Goal: Use online tool/utility: Use online tool/utility

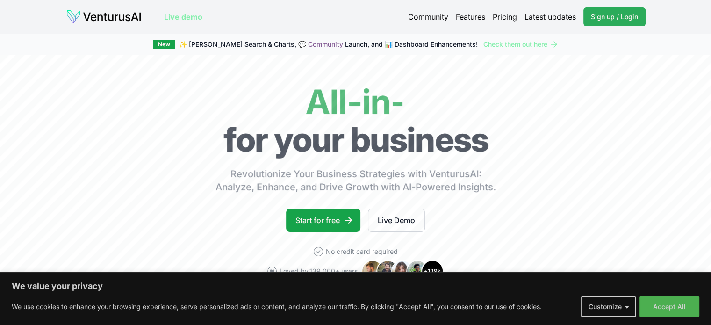
click at [626, 17] on span "Sign up / Login" at bounding box center [614, 16] width 47 height 9
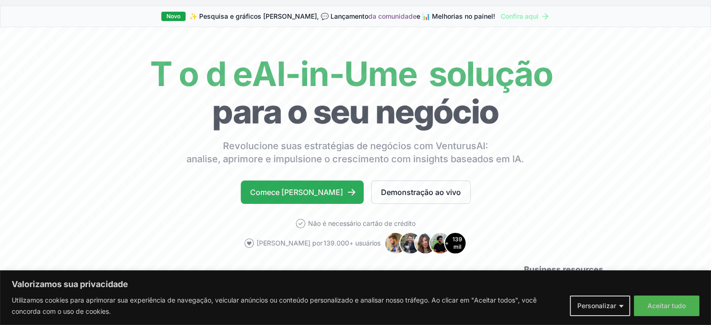
scroll to position [93, 0]
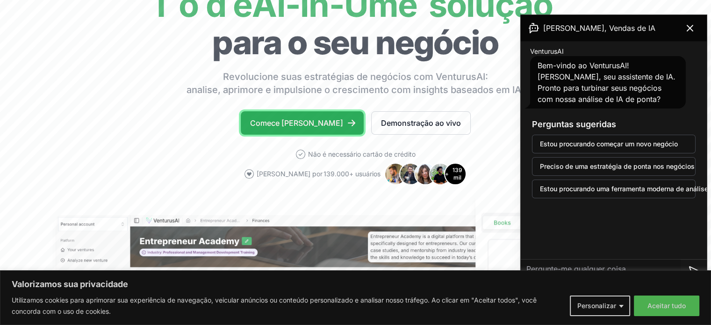
click at [294, 123] on font "Comece de graça" at bounding box center [296, 122] width 93 height 9
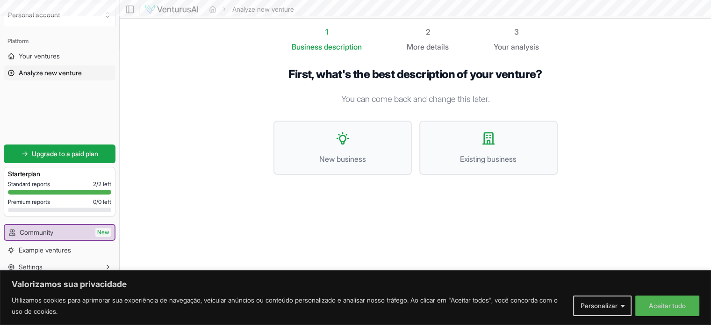
click at [686, 27] on section "1 Business description 2 More details 3 Your analysis First, what's the best de…" at bounding box center [415, 148] width 591 height 259
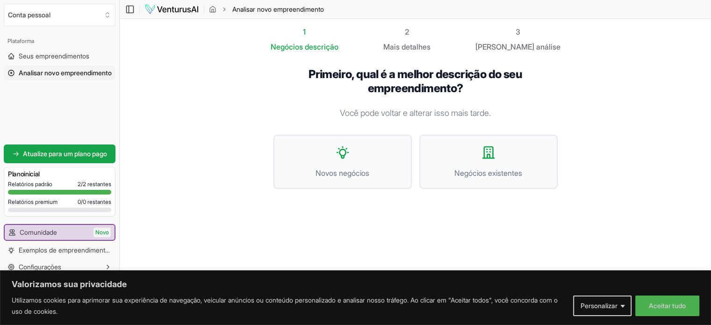
click at [432, 189] on div "Primeiro, qual é a melhor descrição do seu empreendimento? Você pode voltar e a…" at bounding box center [415, 135] width 284 height 136
click at [472, 161] on button "Negócios existentes" at bounding box center [488, 162] width 138 height 54
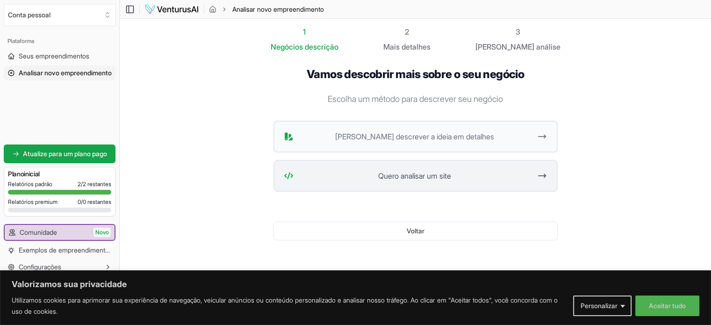
click at [502, 179] on span "Quero analisar um site" at bounding box center [414, 175] width 234 height 11
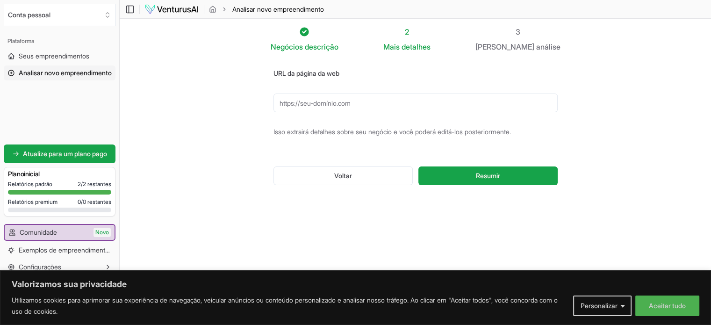
click at [383, 105] on input "URL da página da web" at bounding box center [415, 102] width 284 height 19
paste input "[URL][DOMAIN_NAME]"
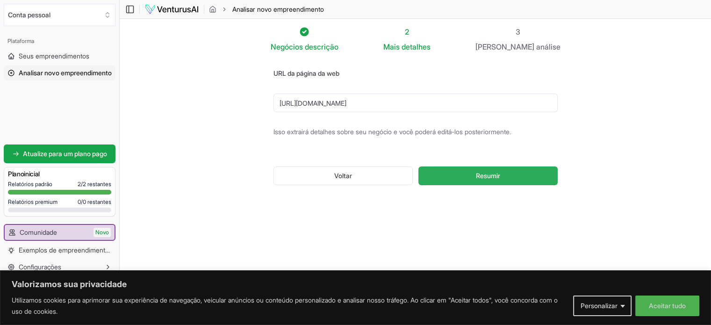
type input "[URL][DOMAIN_NAME]"
click at [458, 176] on button "Resumir" at bounding box center [487, 175] width 139 height 19
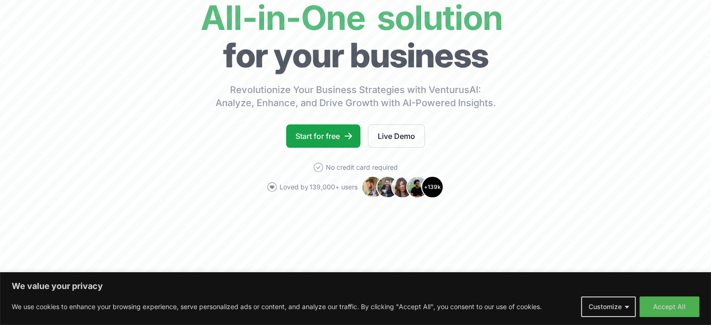
scroll to position [140, 0]
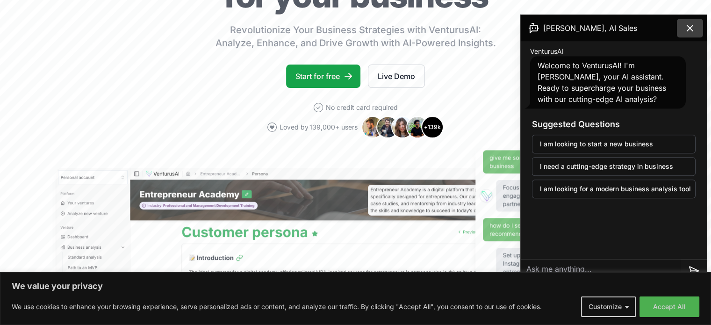
click at [694, 31] on icon at bounding box center [689, 27] width 11 height 11
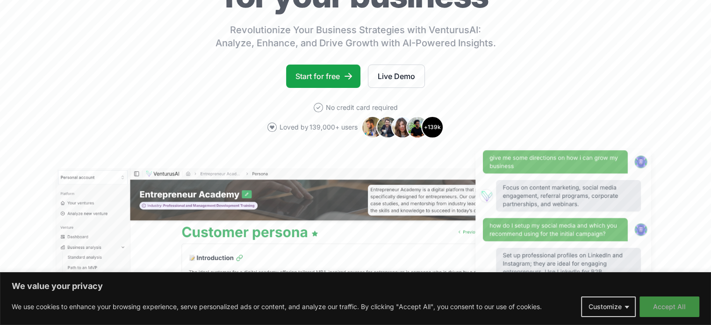
click at [682, 307] on button "Accept All" at bounding box center [669, 306] width 60 height 21
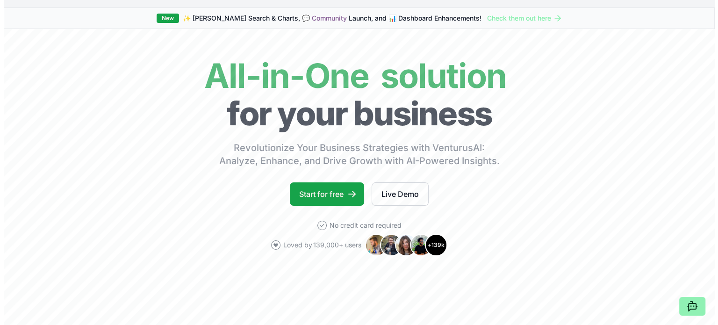
scroll to position [0, 0]
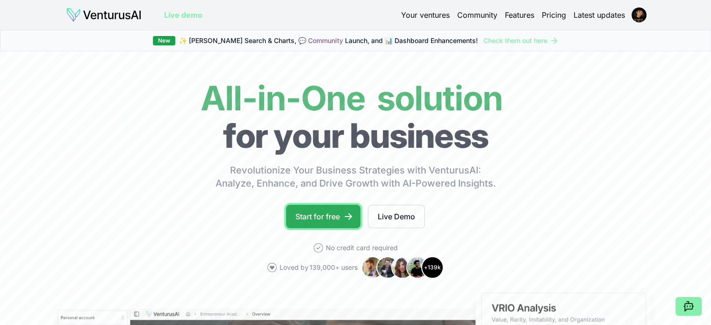
click at [340, 222] on link "Start for free" at bounding box center [323, 216] width 74 height 23
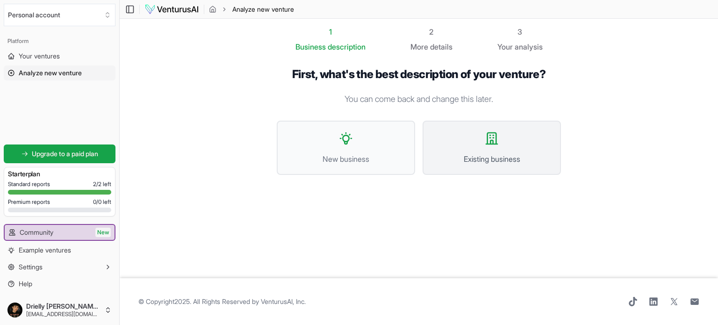
click at [514, 154] on span "Existing business" at bounding box center [492, 158] width 118 height 11
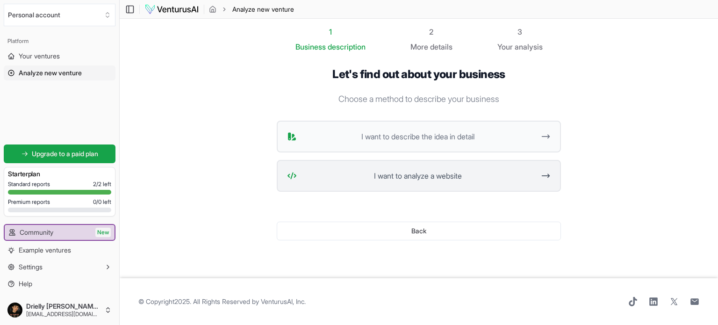
click at [427, 178] on span "I want to analyze a website" at bounding box center [418, 175] width 234 height 11
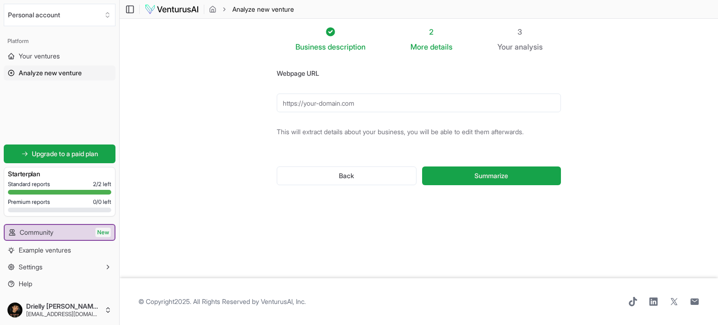
click at [469, 106] on input "Webpage URL" at bounding box center [419, 102] width 284 height 19
paste input "[URL][DOMAIN_NAME]"
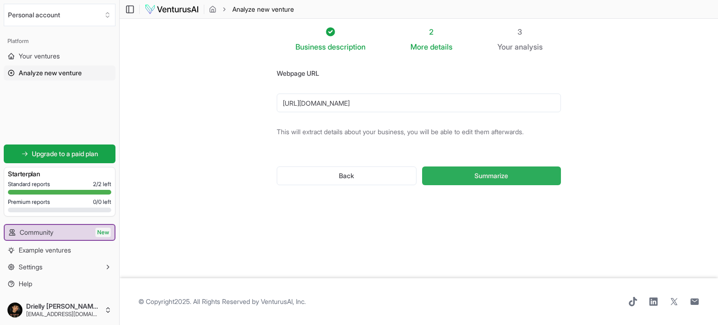
type input "[URL][DOMAIN_NAME]"
click at [505, 178] on span "Summarize" at bounding box center [491, 175] width 34 height 9
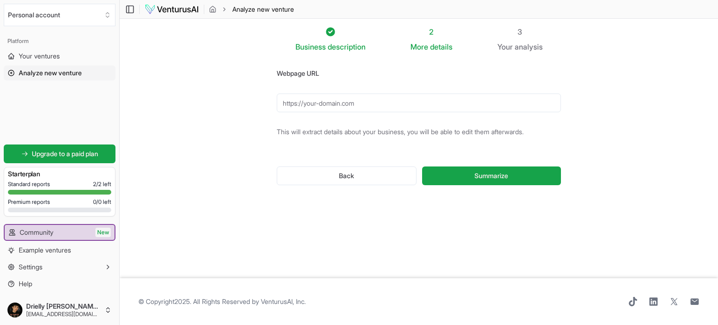
click at [422, 100] on input "Webpage URL" at bounding box center [419, 102] width 284 height 19
drag, startPoint x: 36, startPoint y: 188, endPoint x: 58, endPoint y: 189, distance: 22.9
click at [58, 189] on div "Standard reports 2 / 2 left Premium reports 0 / 0 left" at bounding box center [59, 198] width 103 height 36
click at [110, 186] on span "2 / 2 left" at bounding box center [102, 183] width 18 height 7
click at [376, 114] on form "Webpage URL This will extract details about your business, you will be able to …" at bounding box center [419, 133] width 284 height 133
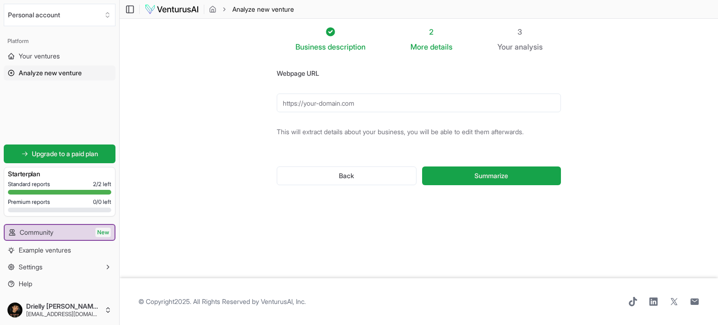
click at [374, 103] on input "Webpage URL" at bounding box center [419, 102] width 284 height 19
paste input "[URL][DOMAIN_NAME]"
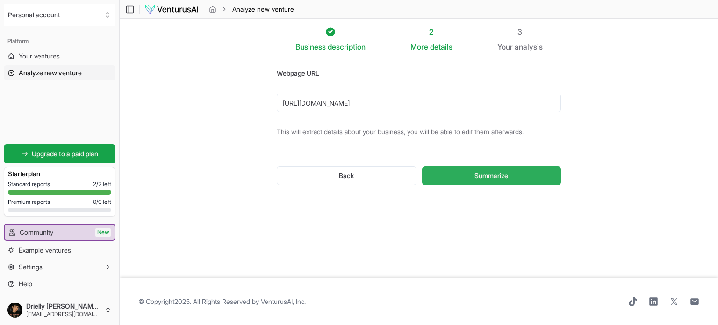
type input "[URL][DOMAIN_NAME]"
click at [479, 176] on span "Summarize" at bounding box center [491, 175] width 34 height 9
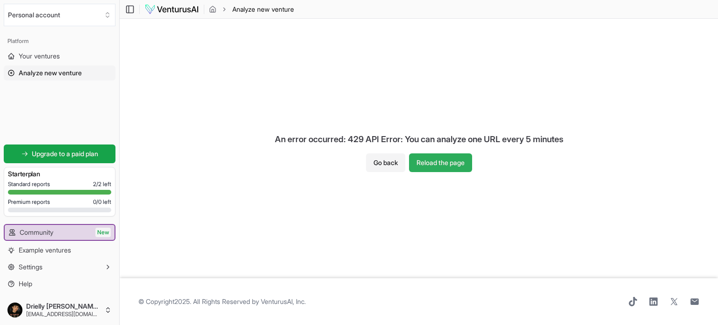
click at [462, 167] on button "Reload the page" at bounding box center [440, 162] width 63 height 19
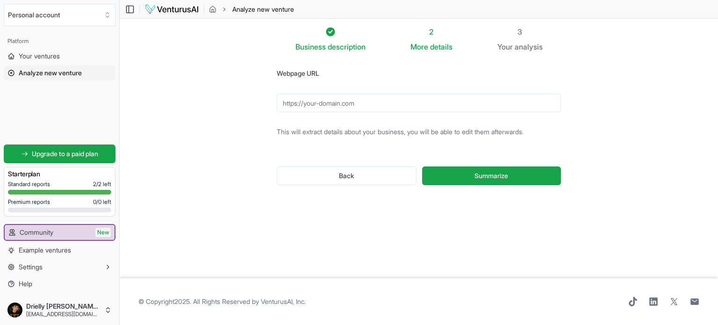
click at [429, 103] on input "Webpage URL" at bounding box center [419, 102] width 284 height 19
paste input "[URL][DOMAIN_NAME]"
drag, startPoint x: 357, startPoint y: 104, endPoint x: 359, endPoint y: 97, distance: 7.6
click at [357, 104] on input "[URL][DOMAIN_NAME]" at bounding box center [419, 102] width 284 height 19
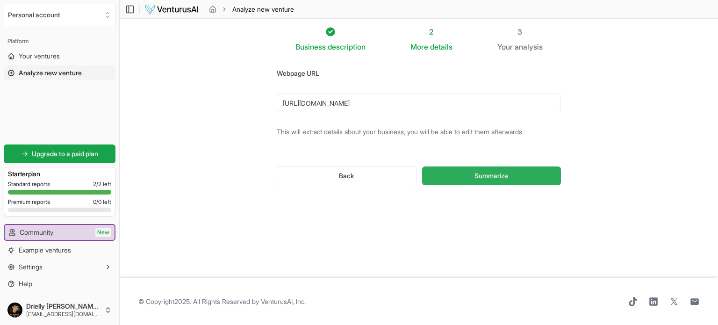
type input "[URL][DOMAIN_NAME]"
click at [493, 176] on span "Summarize" at bounding box center [491, 175] width 34 height 9
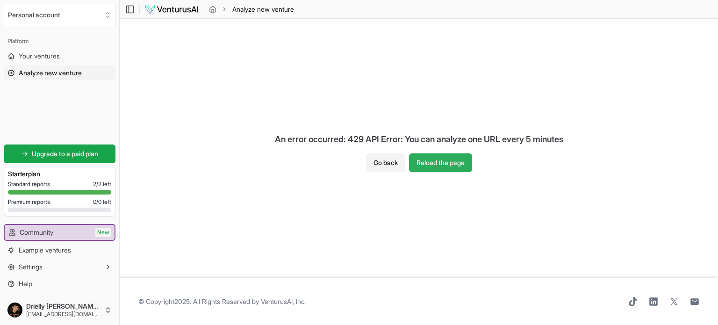
click at [446, 159] on button "Reload the page" at bounding box center [440, 162] width 63 height 19
